Goal: Task Accomplishment & Management: Manage account settings

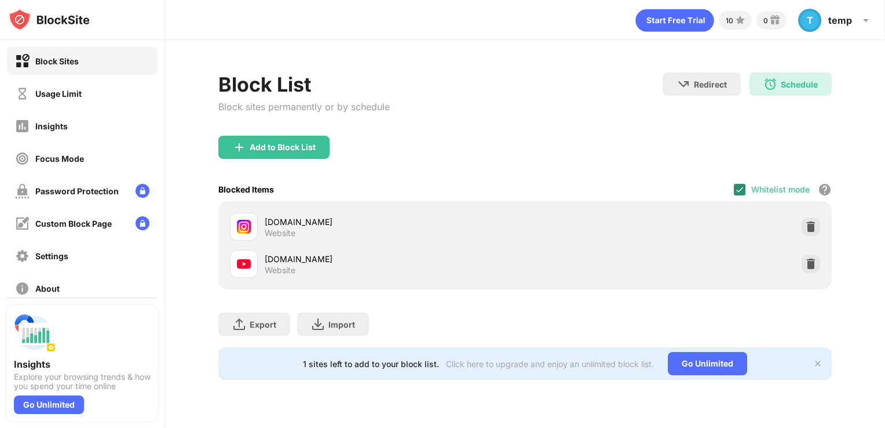
click at [738, 189] on img at bounding box center [739, 189] width 9 height 9
click at [577, 145] on div "Add to Block List" at bounding box center [525, 157] width 614 height 42
